Goal: Task Accomplishment & Management: Manage account settings

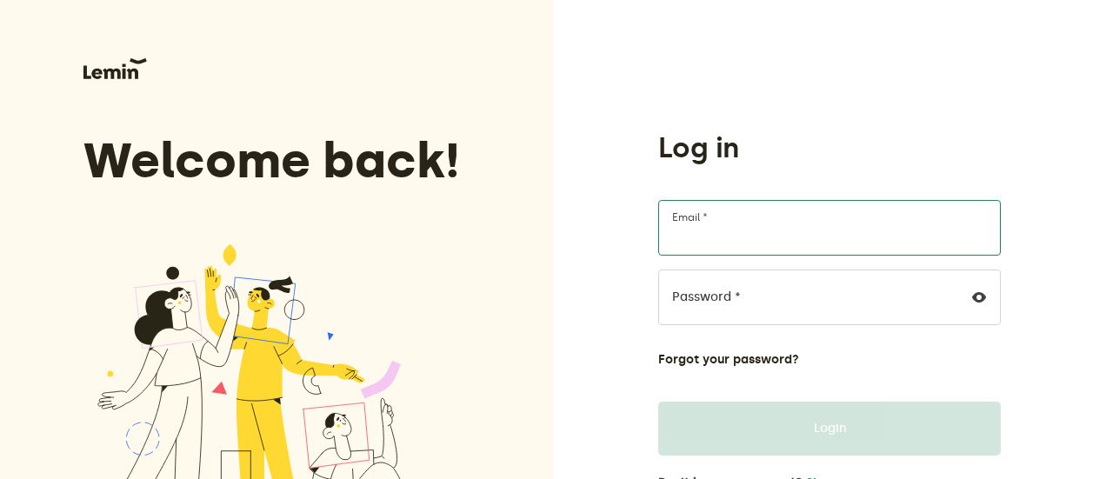
type input "[EMAIL_ADDRESS][DOMAIN_NAME]"
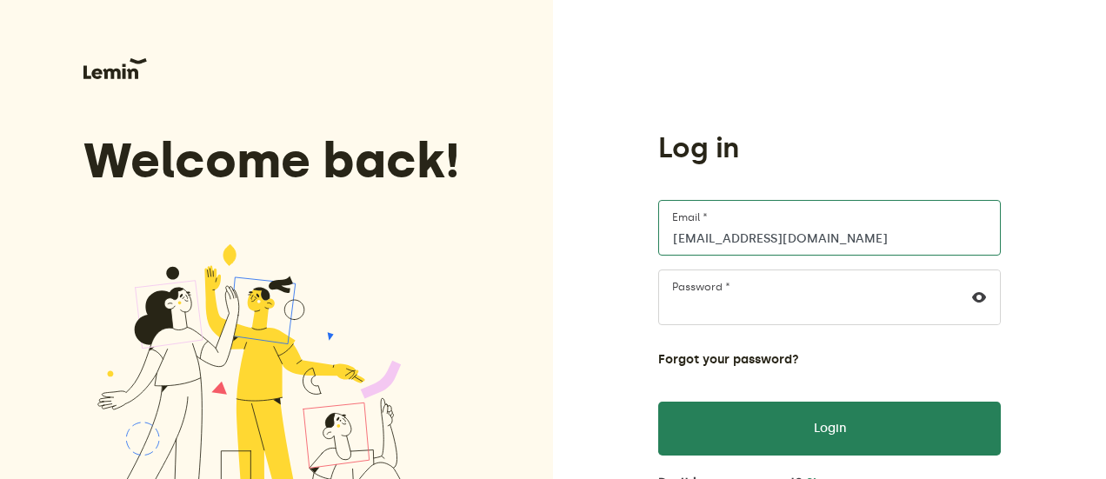
scroll to position [96, 0]
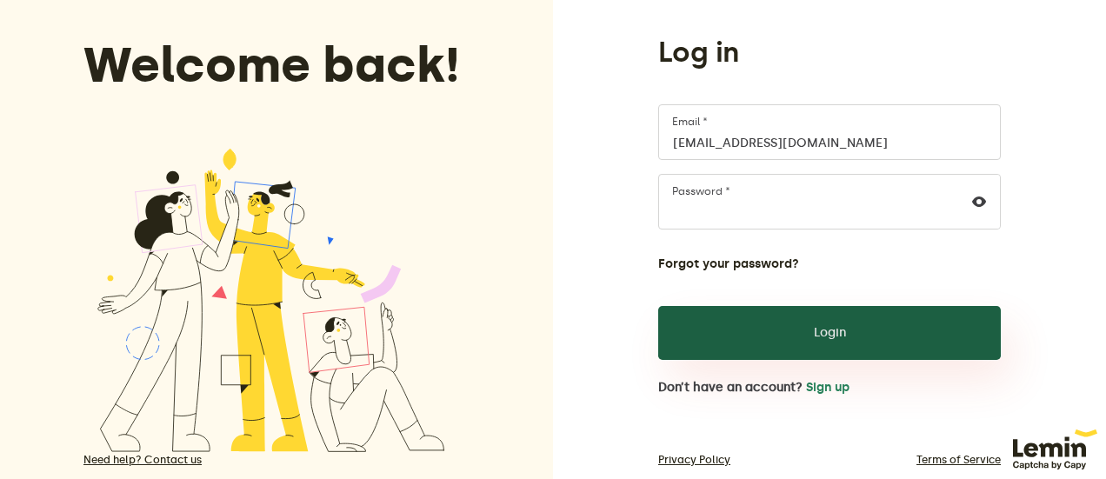
click at [800, 326] on button "Login" at bounding box center [829, 333] width 343 height 54
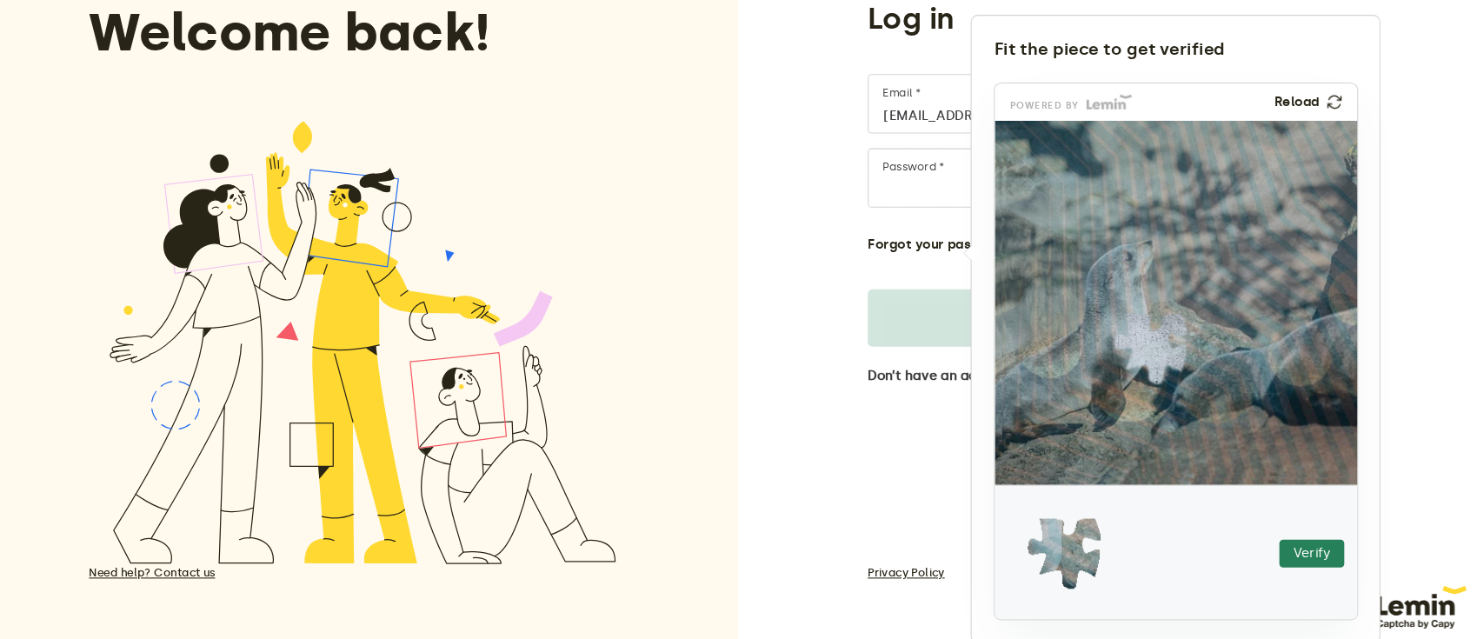
scroll to position [102, 0]
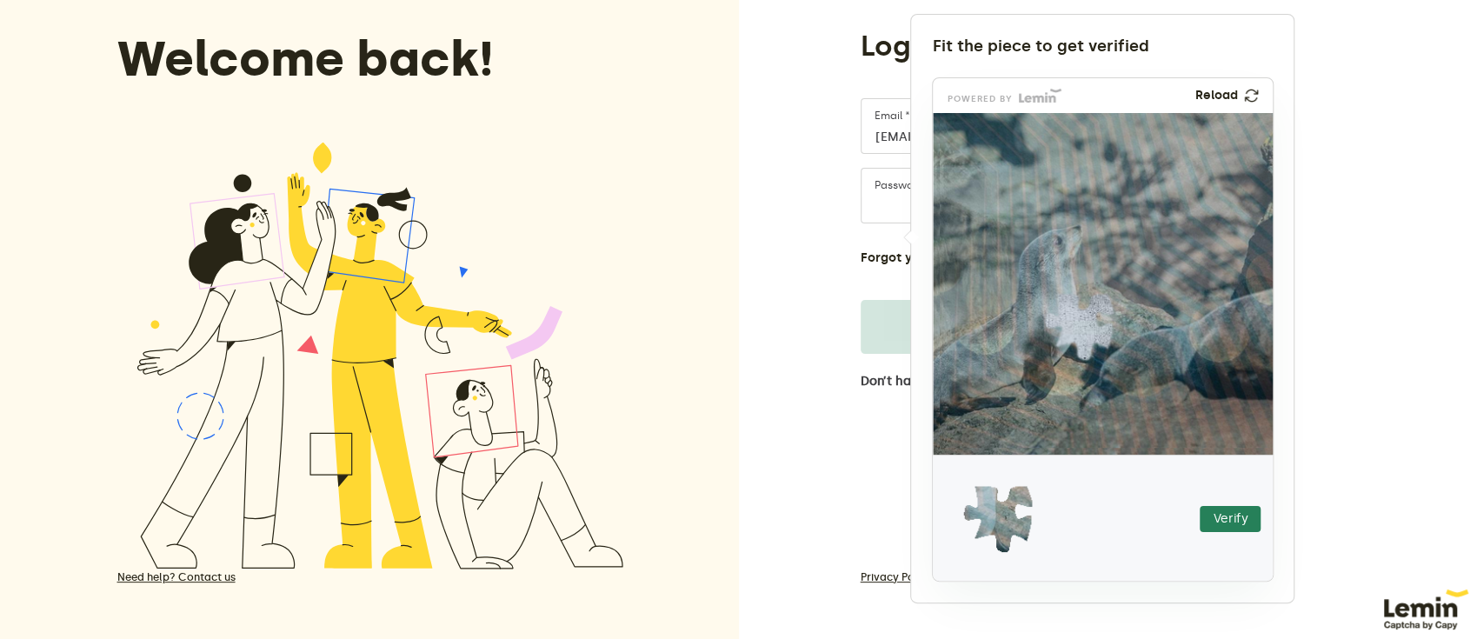
drag, startPoint x: 1112, startPoint y: 1, endPoint x: 941, endPoint y: 474, distance: 503.0
click at [941, 474] on img at bounding box center [890, 626] width 598 height 342
drag, startPoint x: 982, startPoint y: 512, endPoint x: 1058, endPoint y: 316, distance: 210.1
click at [1058, 316] on img at bounding box center [972, 434] width 598 height 342
click at [1112, 478] on button "Verify" at bounding box center [1230, 519] width 61 height 26
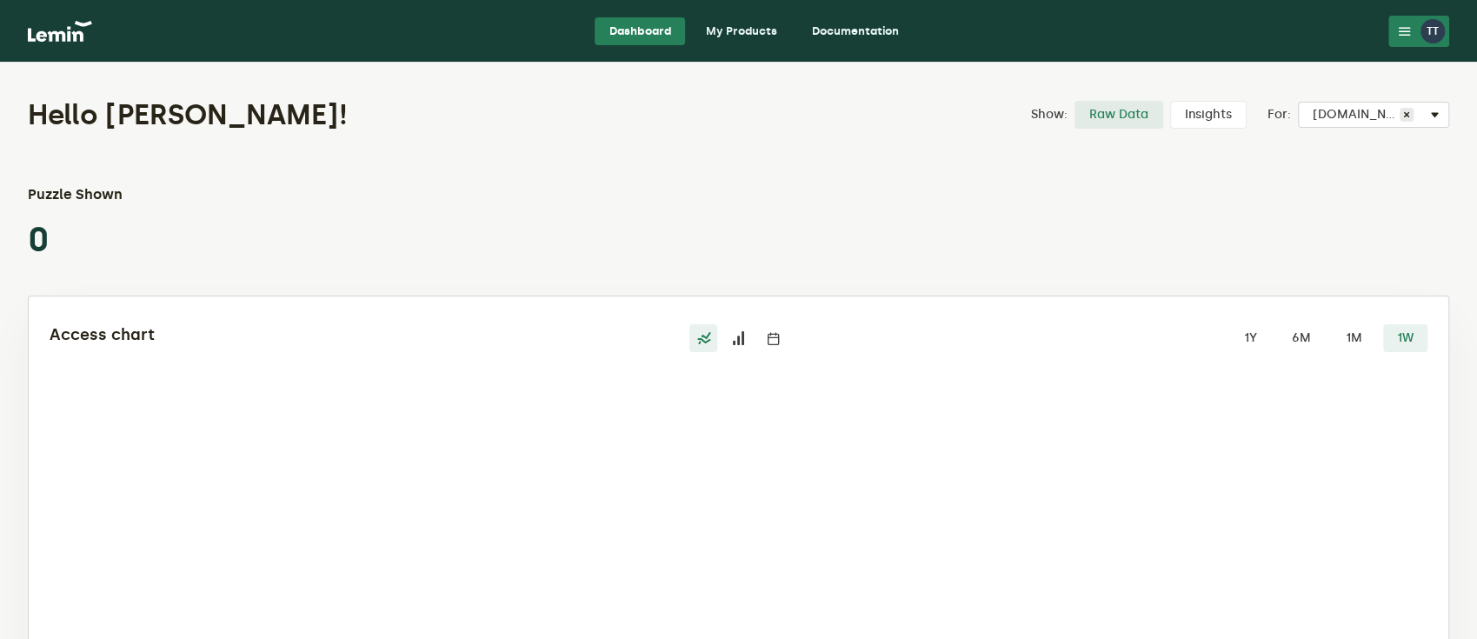
click at [751, 29] on link "My Products" at bounding box center [741, 31] width 99 height 28
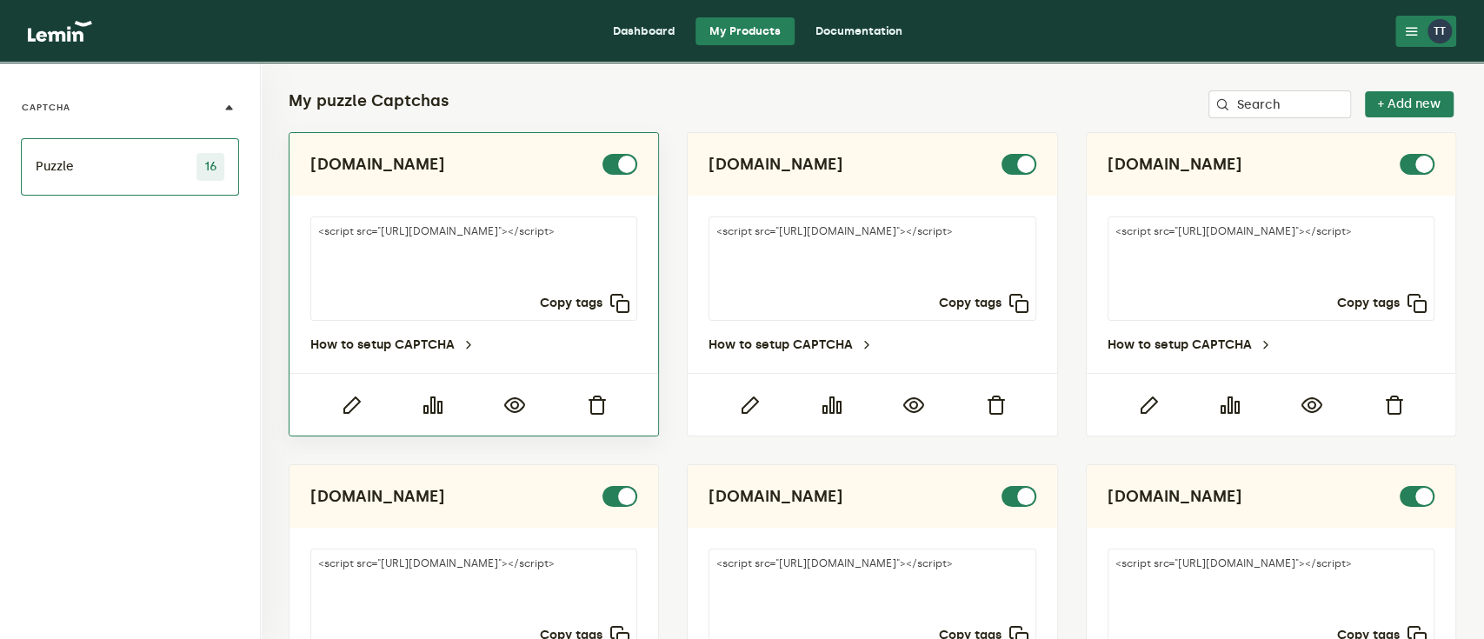
scroll to position [1141, 0]
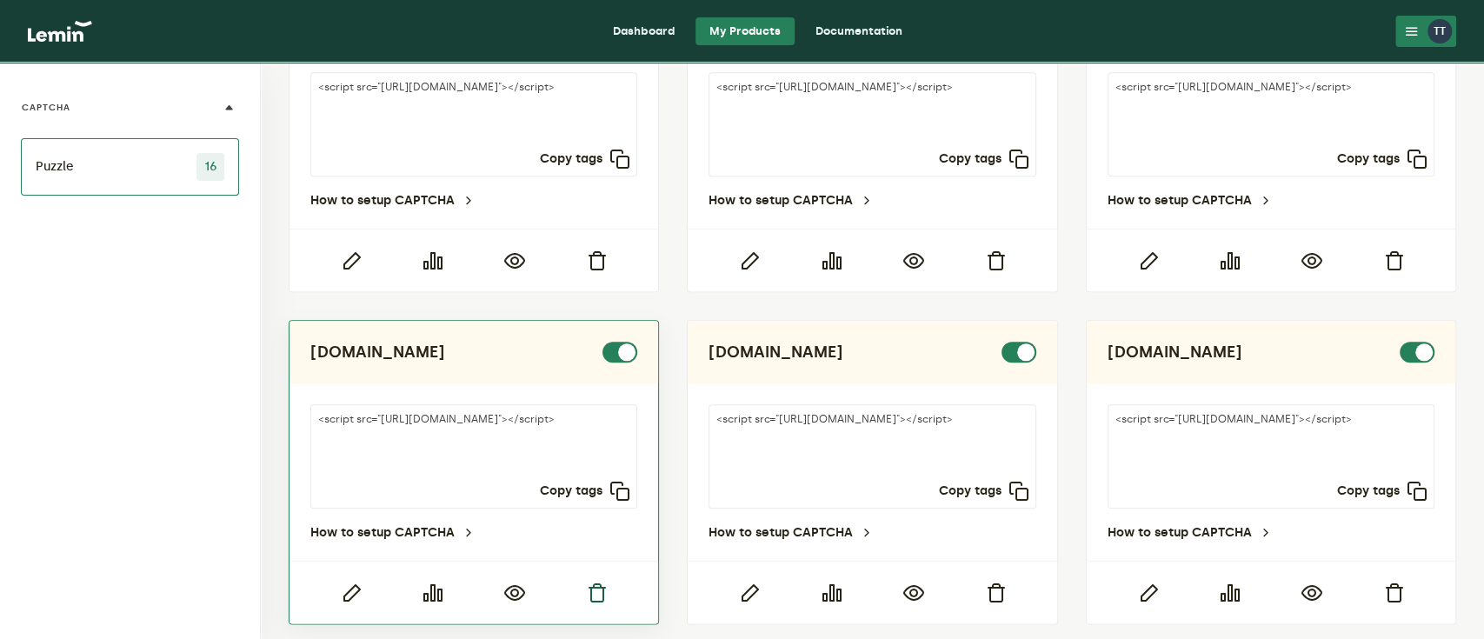
click at [596, 478] on icon "button" at bounding box center [596, 593] width 21 height 21
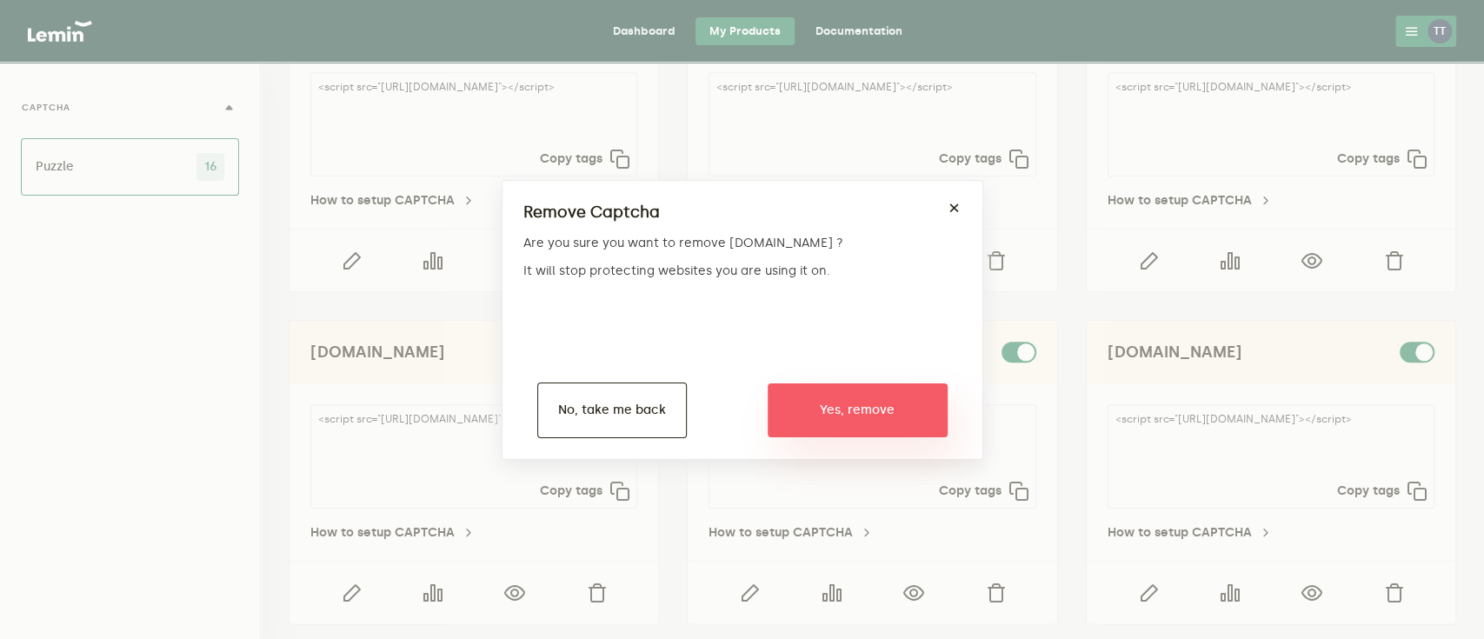
click at [826, 414] on button "Yes, remove" at bounding box center [858, 410] width 180 height 54
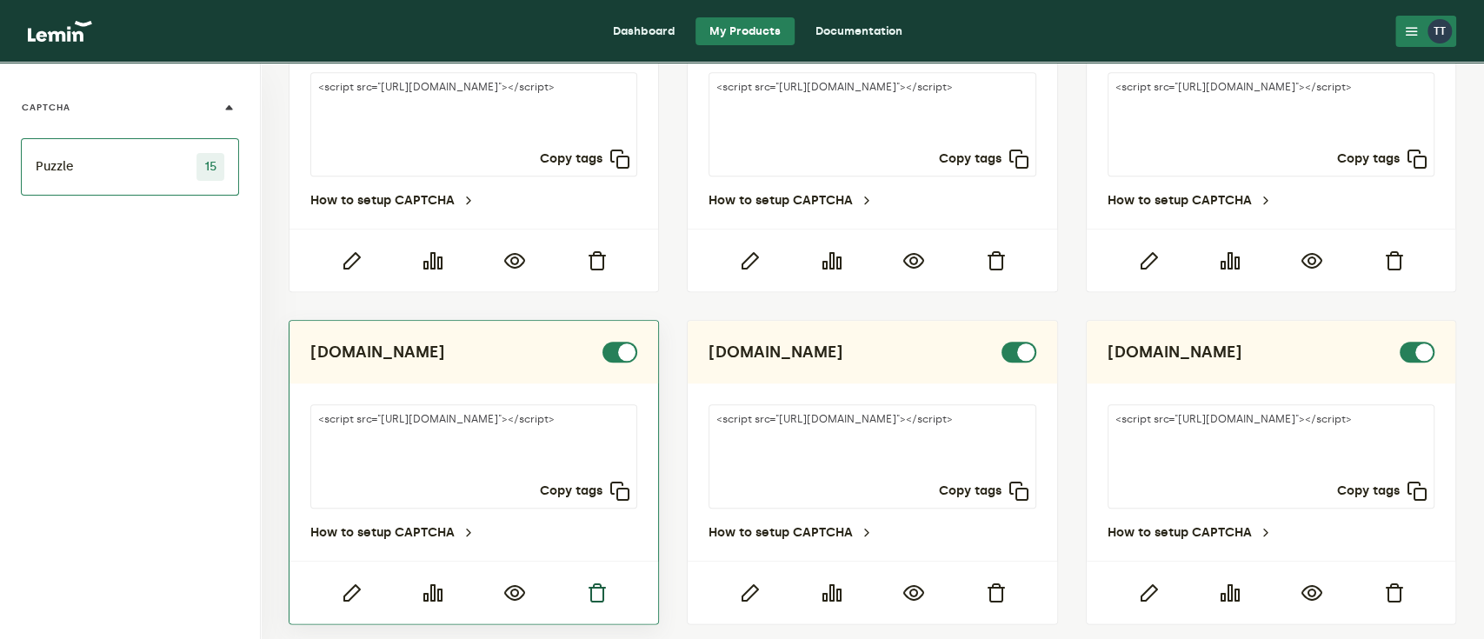
click at [591, 478] on icon "button" at bounding box center [596, 593] width 21 height 21
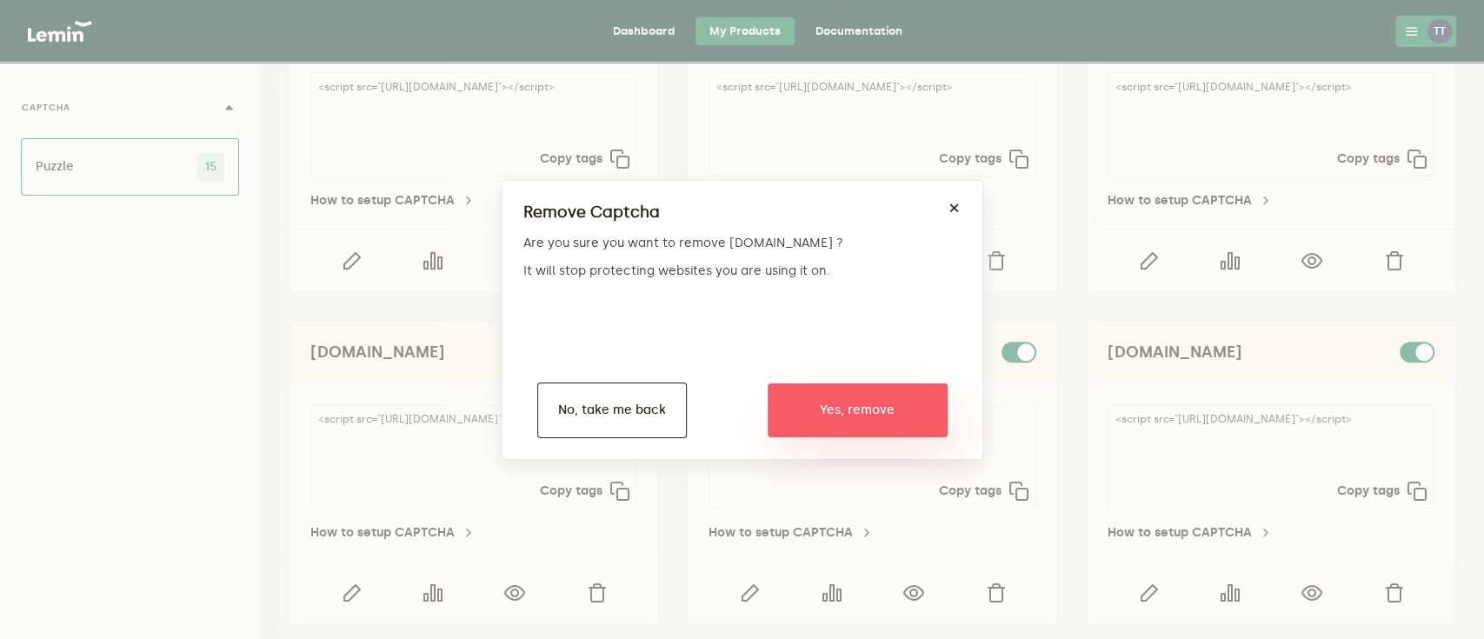
click at [837, 419] on button "Yes, remove" at bounding box center [858, 410] width 180 height 54
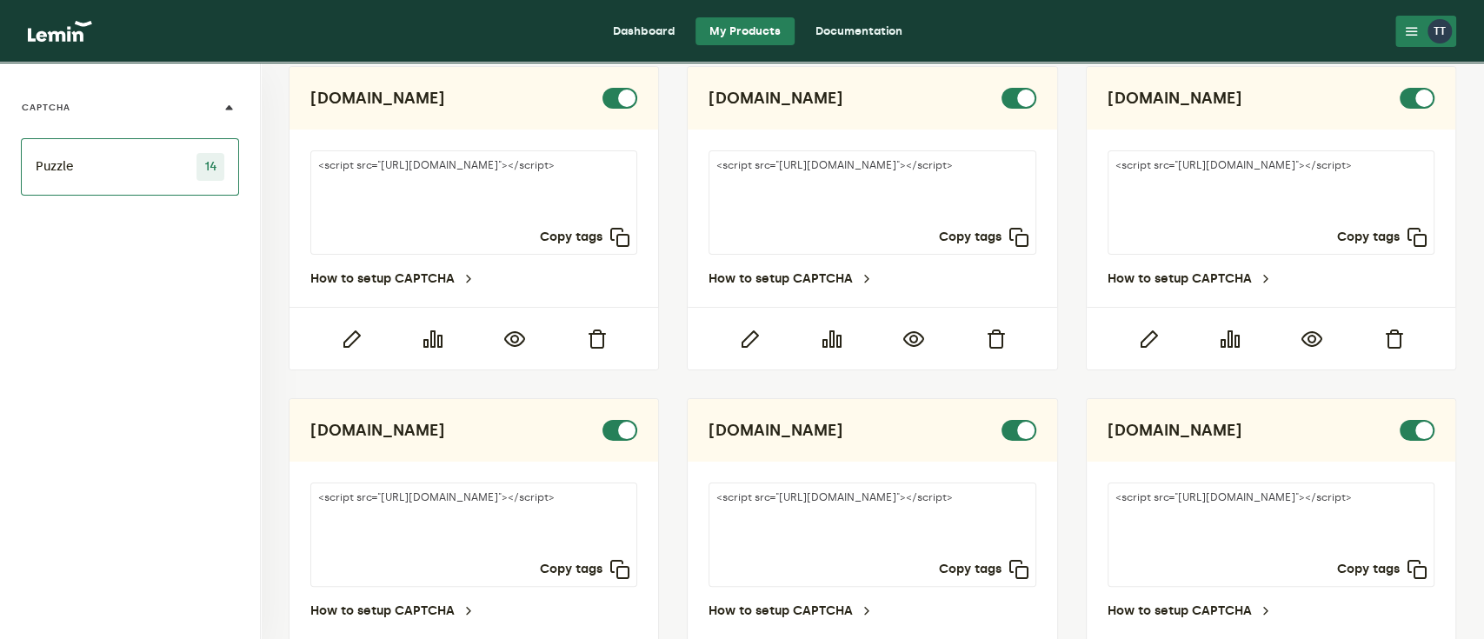
scroll to position [0, 0]
